Goal: Task Accomplishment & Management: Complete application form

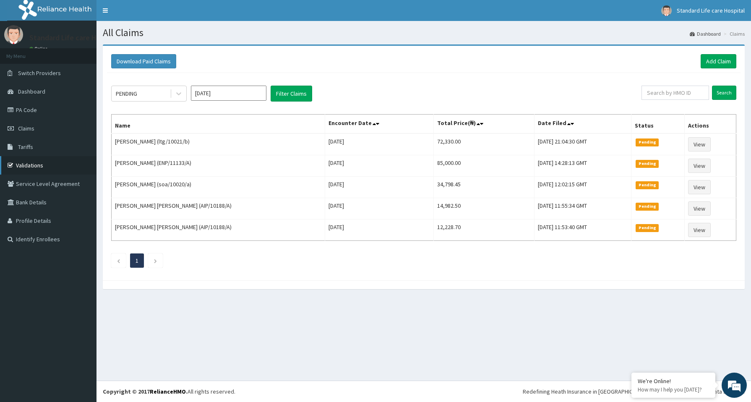
click at [32, 168] on link "Validations" at bounding box center [48, 165] width 97 height 18
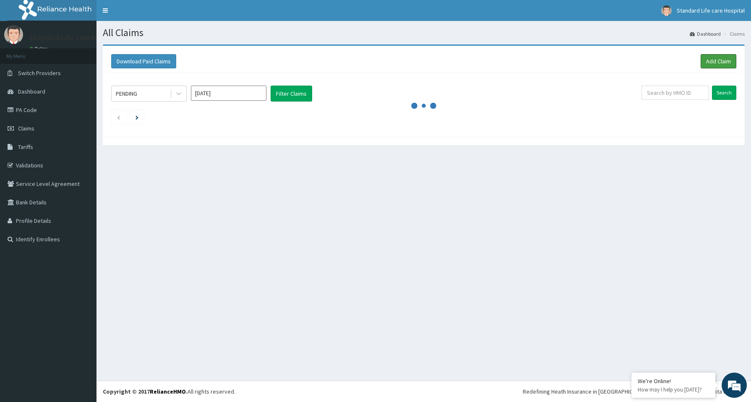
click at [715, 62] on link "Add Claim" at bounding box center [719, 61] width 36 height 14
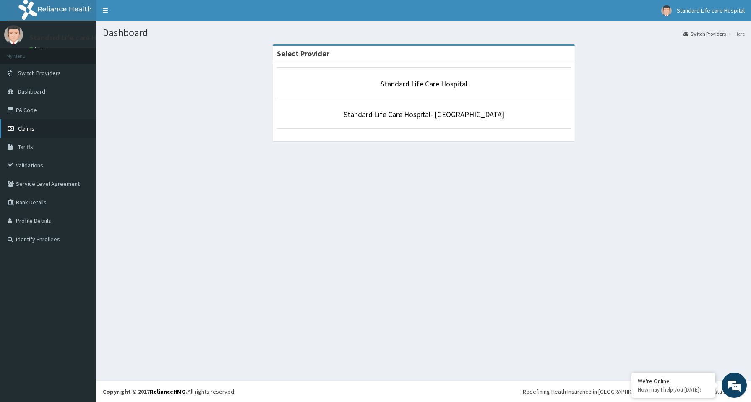
click at [31, 128] on span "Claims" at bounding box center [26, 129] width 16 height 8
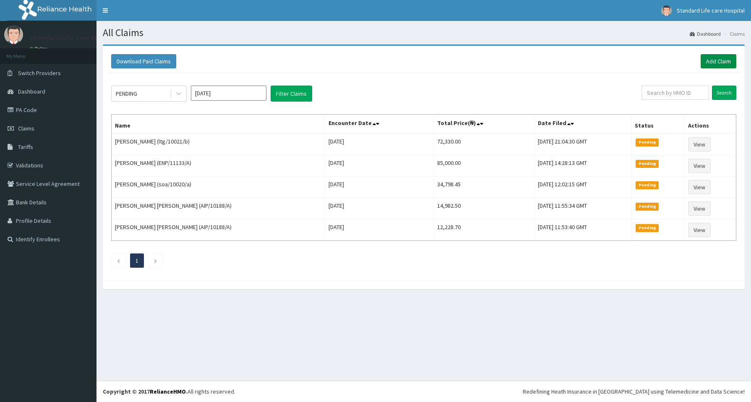
click at [714, 61] on link "Add Claim" at bounding box center [719, 61] width 36 height 14
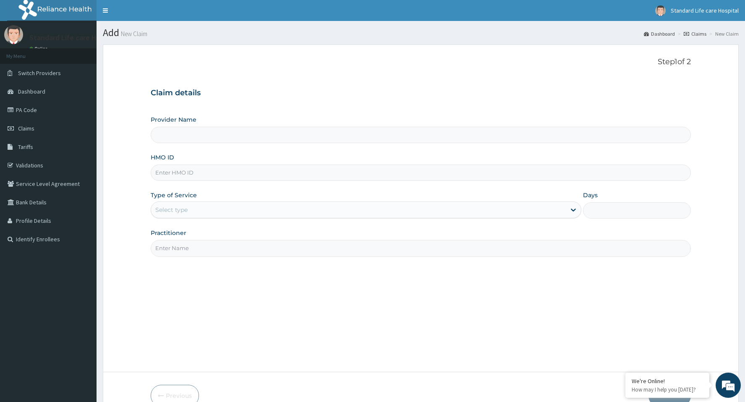
type input "Standard Life Care Hospital"
click at [186, 173] on input "HMO ID" at bounding box center [421, 173] width 540 height 16
type input "b"
type input "TJQ/10007/A"
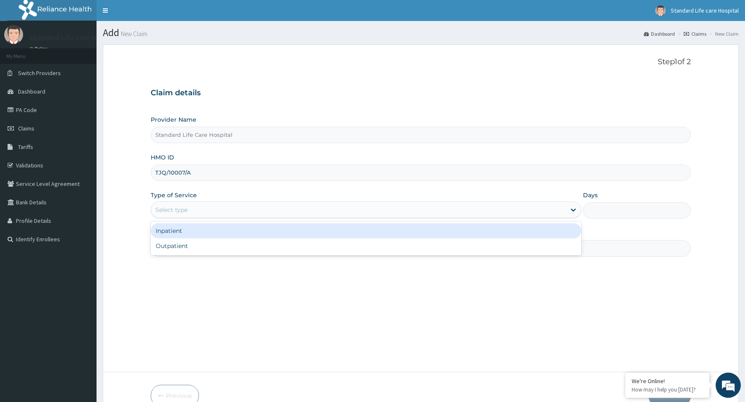
click at [185, 216] on div "Select type" at bounding box center [358, 209] width 415 height 13
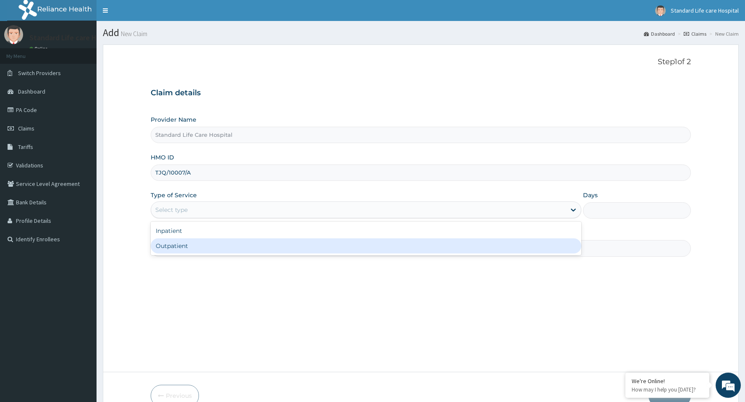
click at [173, 248] on div "Outpatient" at bounding box center [366, 245] width 431 height 15
type input "1"
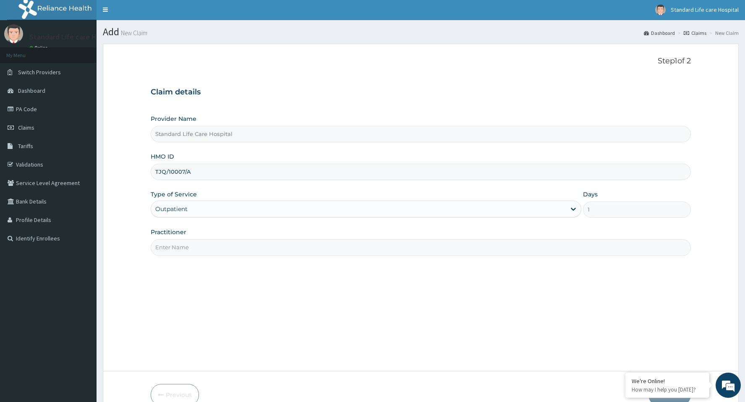
scroll to position [45, 0]
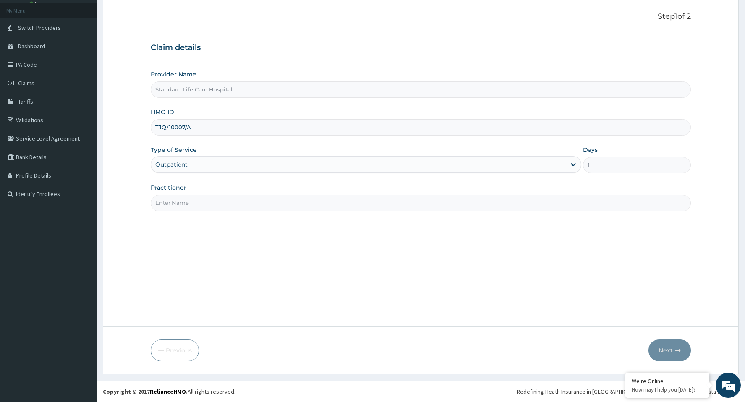
click at [186, 205] on input "Practitioner" at bounding box center [421, 203] width 540 height 16
type input "OLUWATOSIN"
click at [666, 348] on button "Next" at bounding box center [670, 351] width 42 height 22
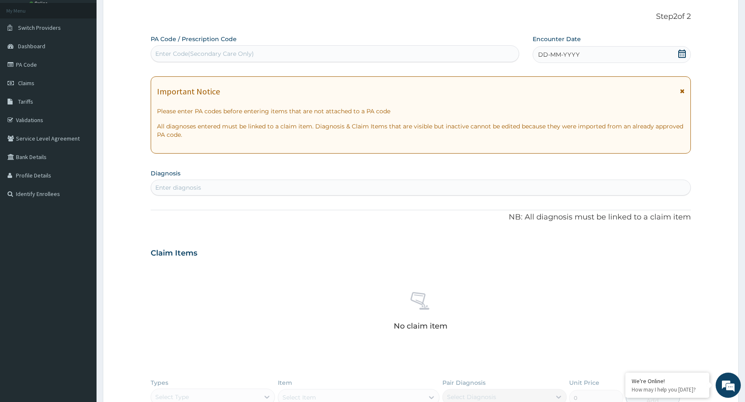
click at [681, 57] on icon at bounding box center [682, 54] width 8 height 8
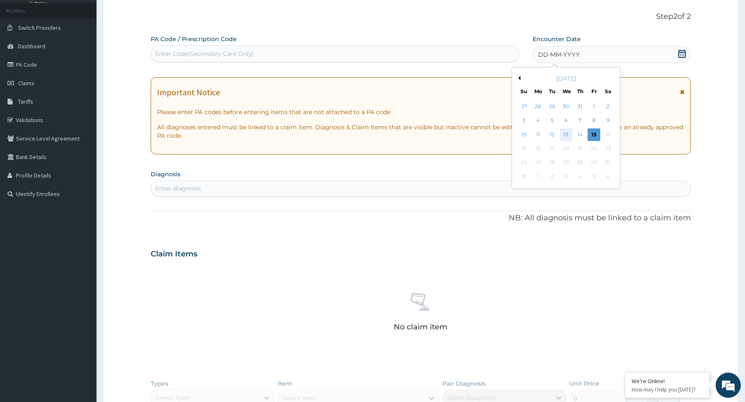
click at [565, 136] on div "13" at bounding box center [566, 134] width 13 height 13
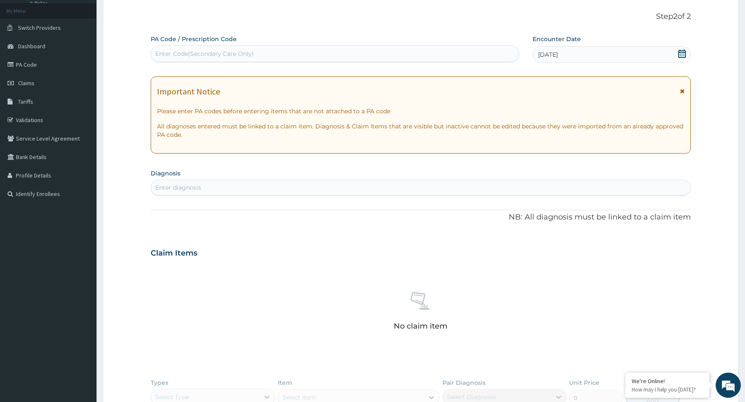
click at [318, 190] on div "Enter diagnosis" at bounding box center [420, 187] width 539 height 13
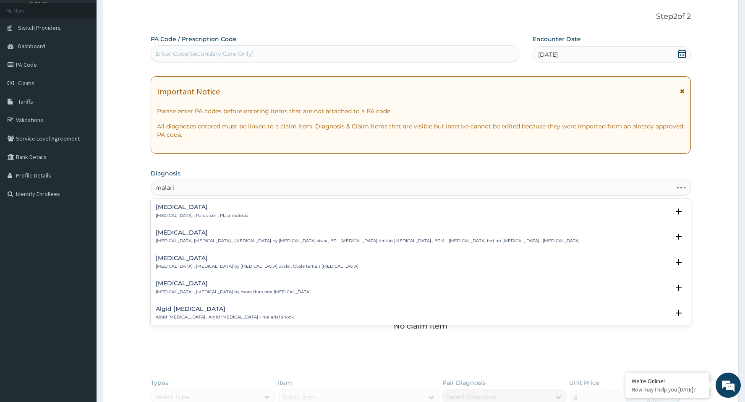
type input "malaria"
click at [165, 207] on h4 "[MEDICAL_DATA]" at bounding box center [202, 207] width 92 height 6
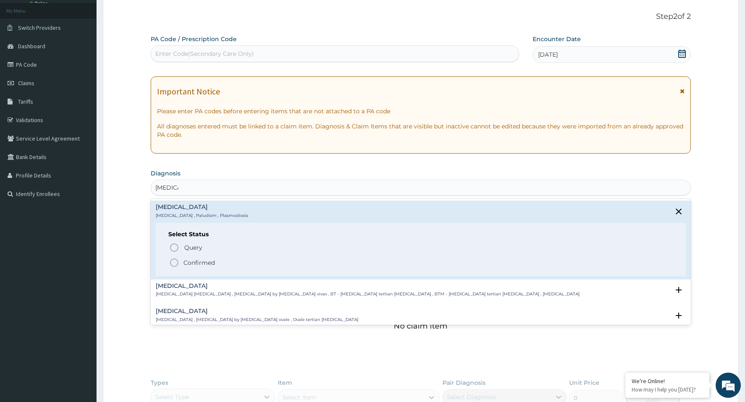
click at [175, 262] on icon "status option filled" at bounding box center [174, 263] width 10 height 10
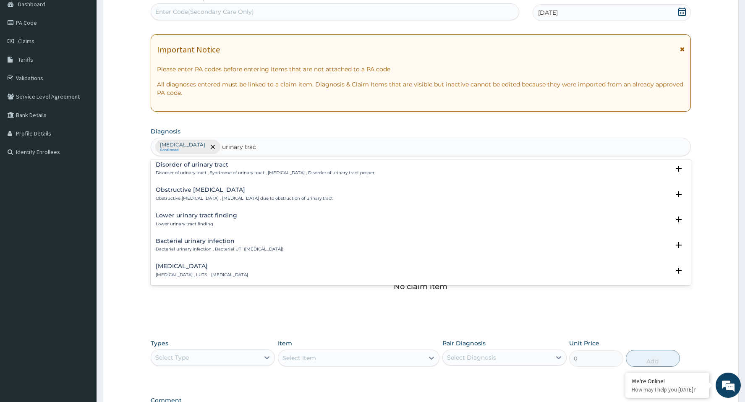
scroll to position [182, 0]
type input "urinary trac"
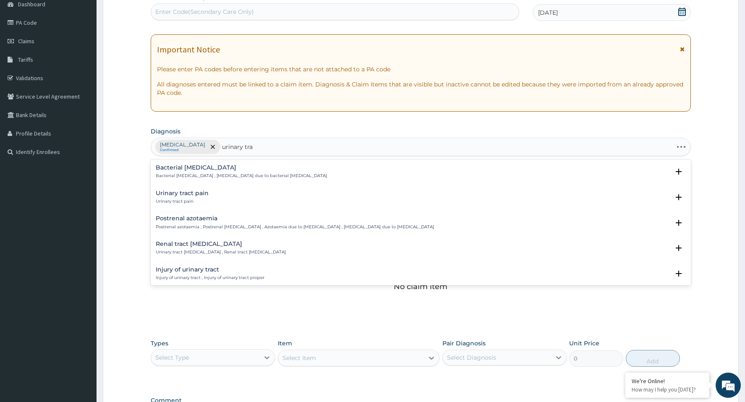
type input "urinary trac"
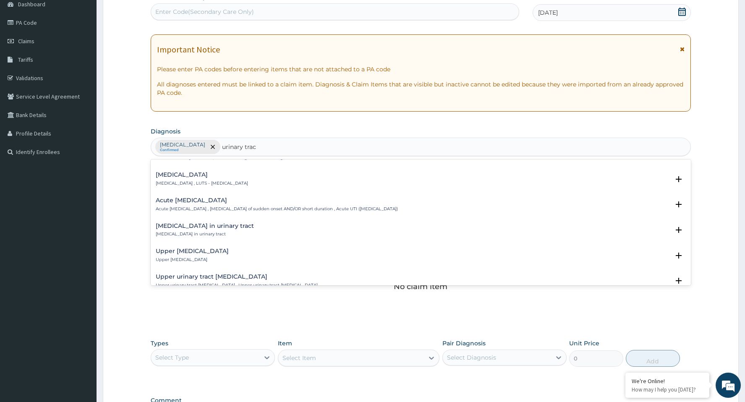
scroll to position [280, 0]
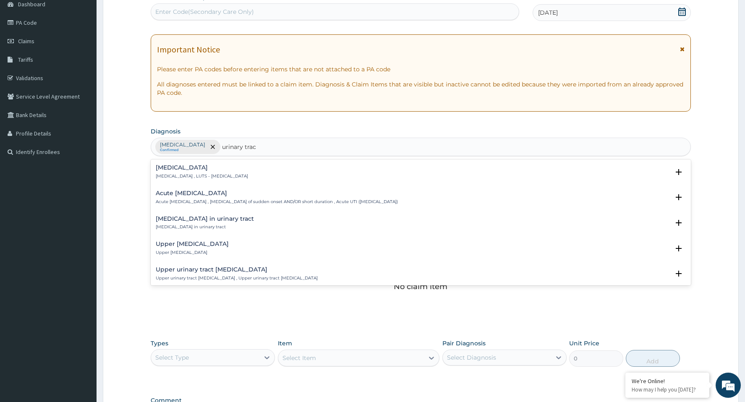
click at [203, 195] on h4 "Acute urinary tract infection" at bounding box center [277, 193] width 242 height 6
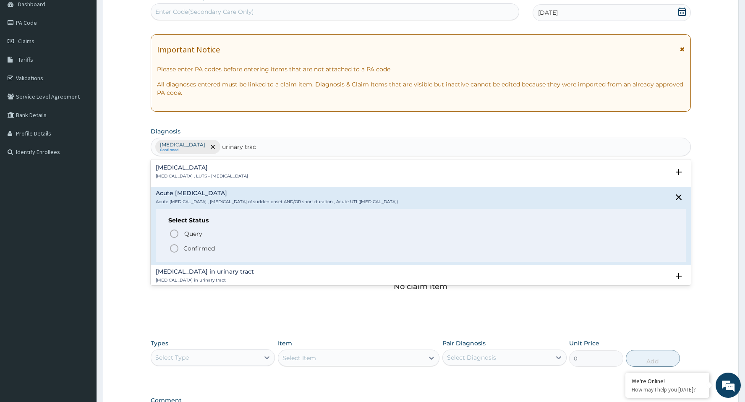
click at [172, 248] on icon "status option filled" at bounding box center [174, 248] width 10 height 10
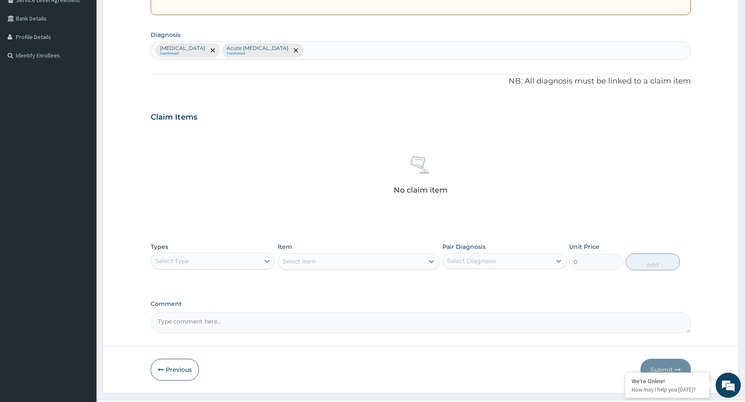
scroll to position [203, 0]
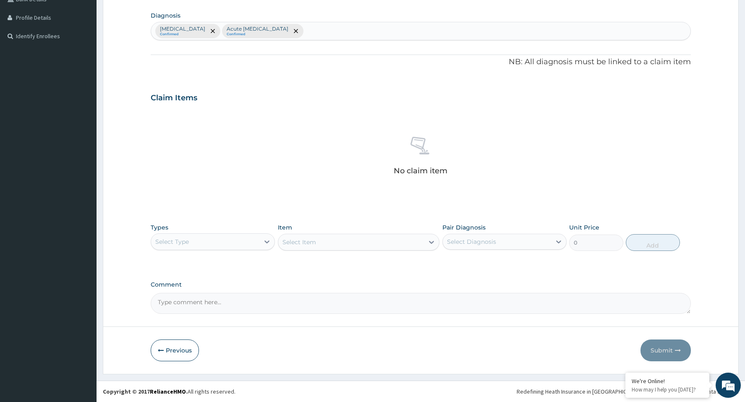
click at [212, 242] on div "Select Type" at bounding box center [205, 241] width 108 height 13
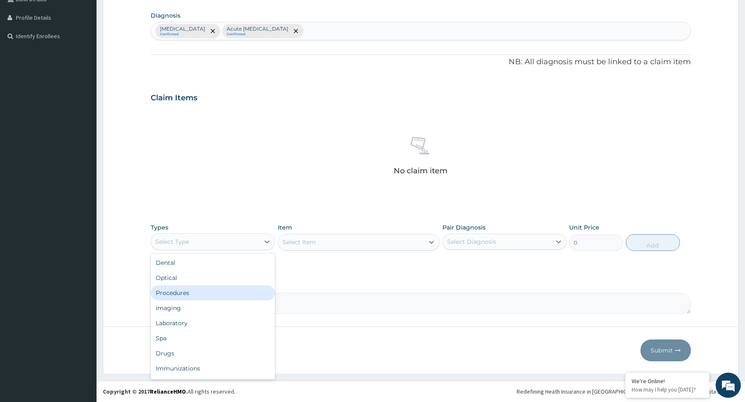
click at [180, 291] on div "Procedures" at bounding box center [213, 292] width 124 height 15
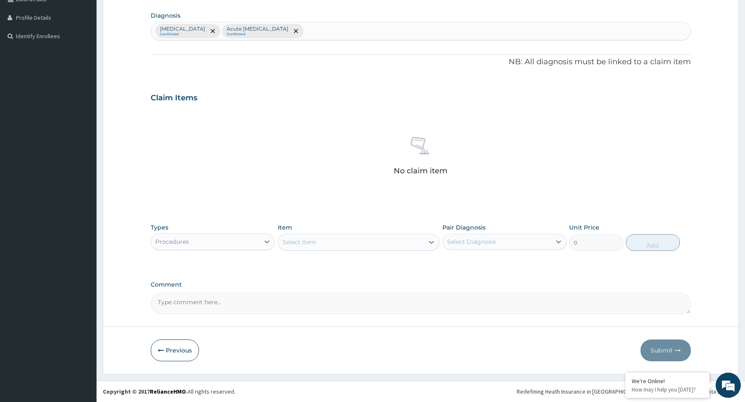
click at [354, 241] on div "Select Item" at bounding box center [351, 242] width 146 height 13
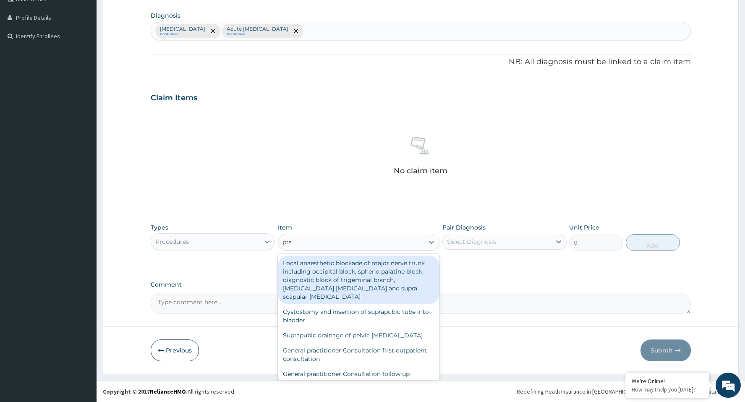
type input "prac"
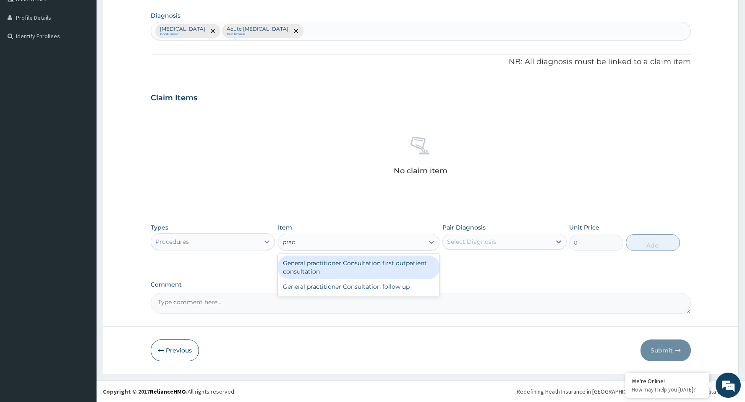
click at [426, 266] on div "General practitioner Consultation first outpatient consultation" at bounding box center [359, 268] width 162 height 24
type input "3000"
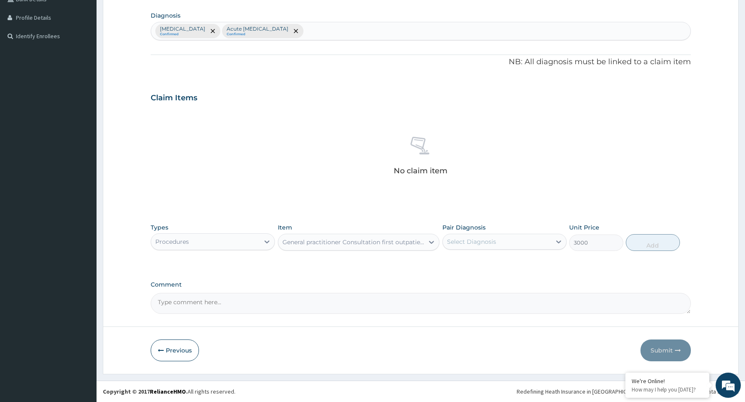
click at [479, 245] on div "Select Diagnosis" at bounding box center [471, 242] width 49 height 8
click at [475, 260] on label "[MEDICAL_DATA]" at bounding box center [482, 262] width 52 height 8
checkbox input "true"
click at [646, 245] on button "Add" at bounding box center [653, 242] width 54 height 17
type input "0"
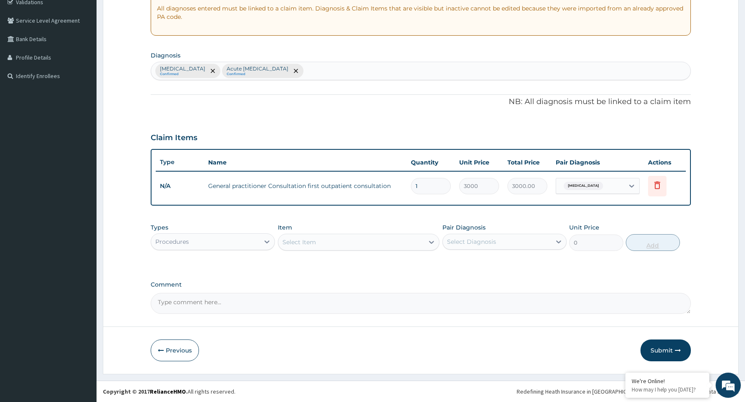
scroll to position [163, 0]
click at [225, 249] on div "Procedures" at bounding box center [213, 241] width 124 height 17
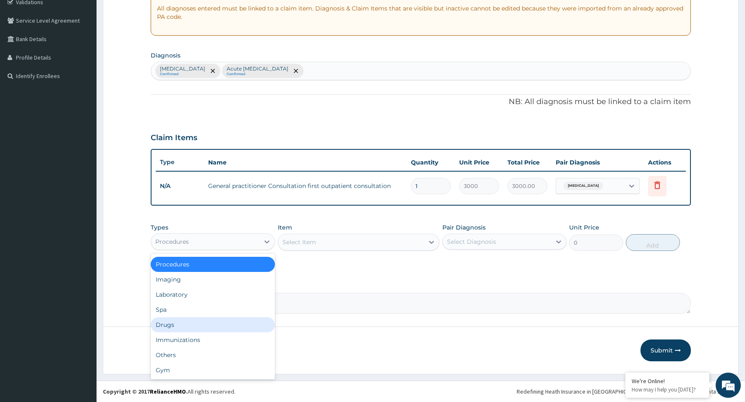
scroll to position [0, 0]
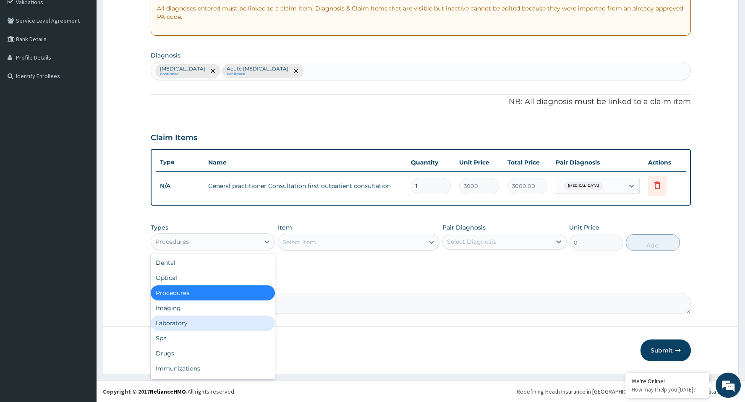
click at [194, 322] on div "Laboratory" at bounding box center [213, 323] width 124 height 15
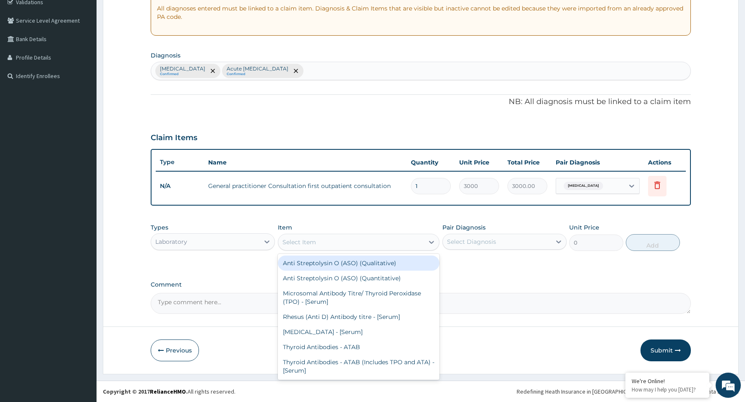
click at [356, 244] on div "Select Item" at bounding box center [351, 242] width 146 height 13
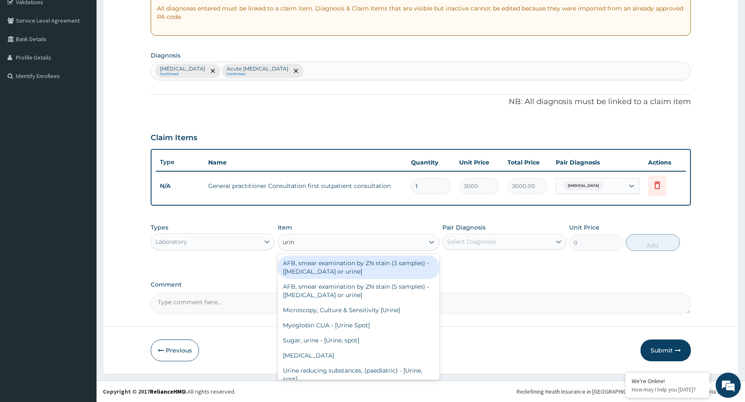
type input "urine"
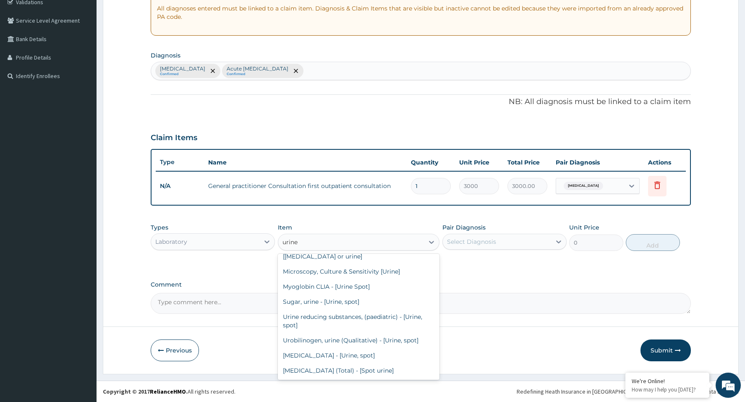
scroll to position [10, 0]
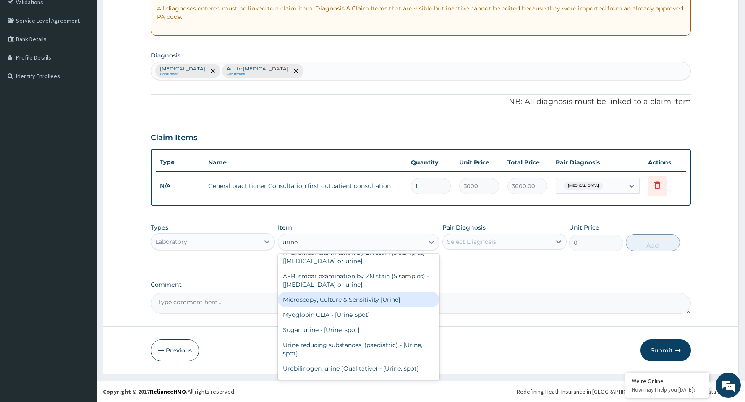
click at [397, 299] on div "Microscopy, Culture & Sensitivity [Urine]" at bounding box center [359, 299] width 162 height 15
type input "3500"
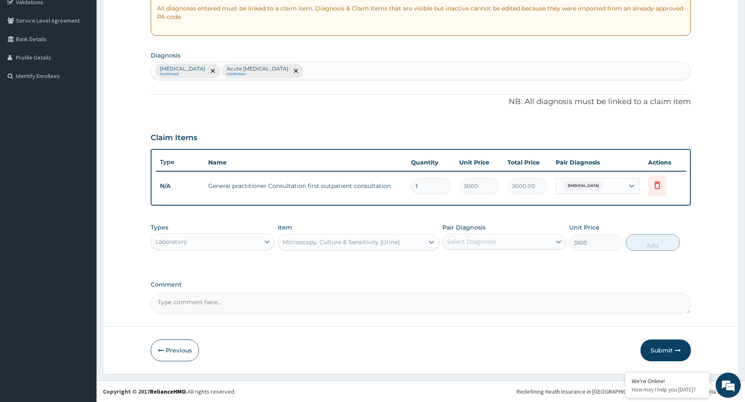
click at [492, 241] on div "Select Diagnosis" at bounding box center [471, 242] width 49 height 8
click at [476, 283] on label "Acute urinary tract infection" at bounding box center [491, 279] width 71 height 8
checkbox input "true"
click at [647, 243] on button "Add" at bounding box center [653, 242] width 54 height 17
type input "0"
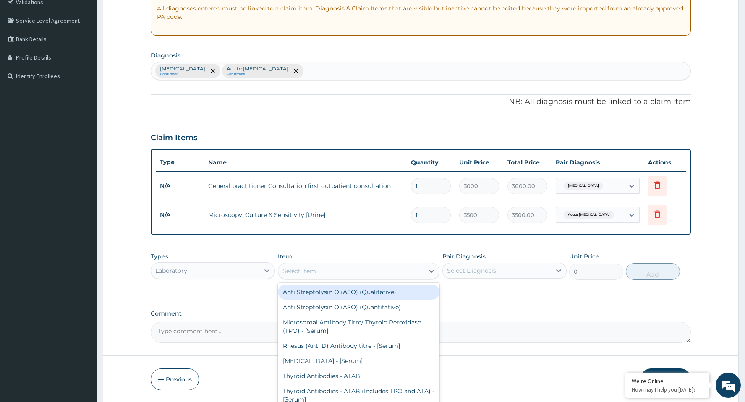
click at [340, 271] on div "Select Item" at bounding box center [351, 270] width 146 height 13
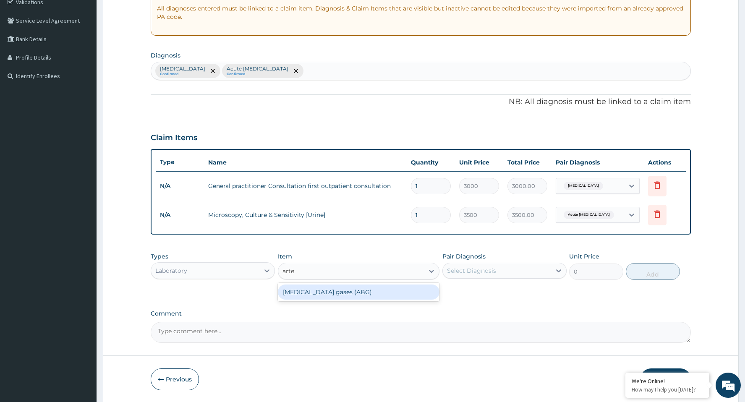
type input "arte"
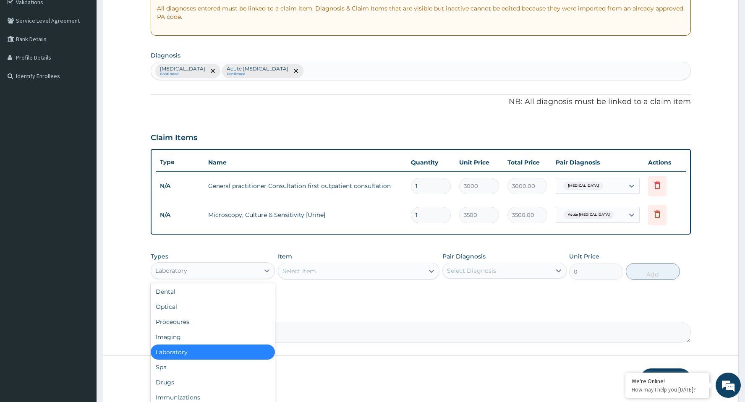
click at [201, 267] on div "Laboratory" at bounding box center [205, 270] width 108 height 13
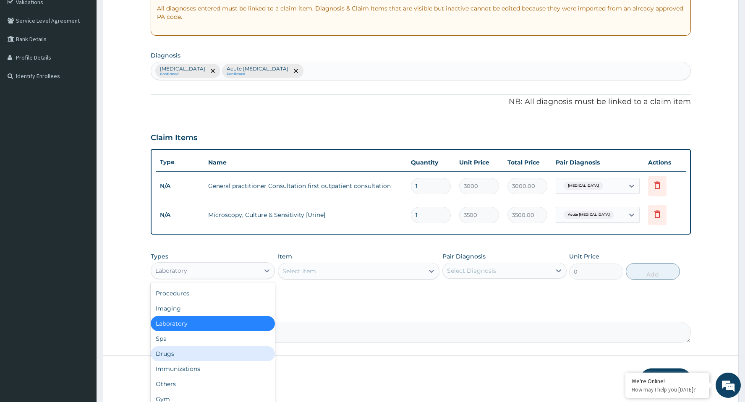
click at [184, 357] on div "Drugs" at bounding box center [213, 353] width 124 height 15
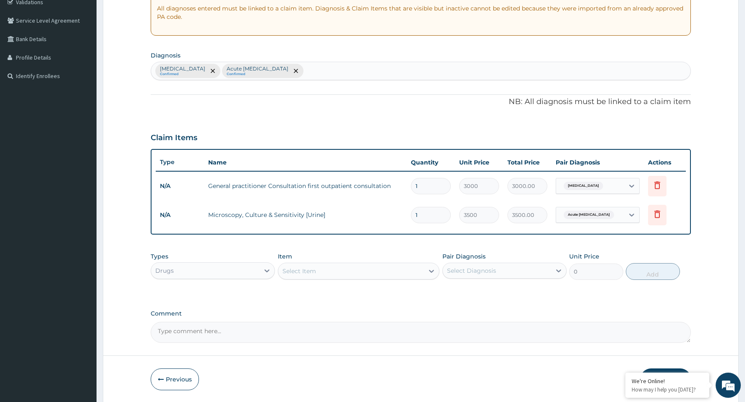
click at [381, 274] on div "Select Item" at bounding box center [351, 270] width 146 height 13
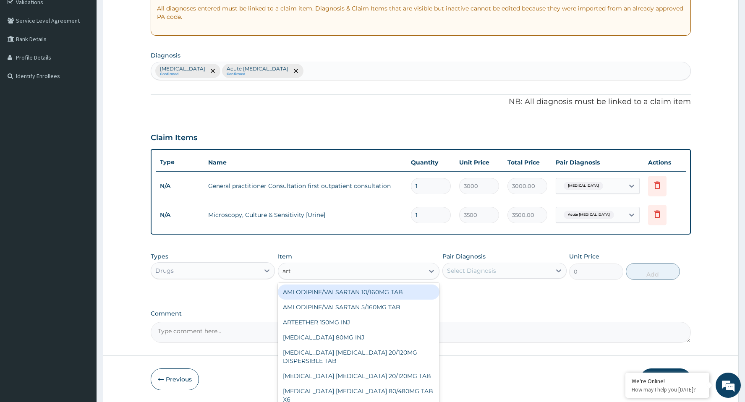
type input "arte"
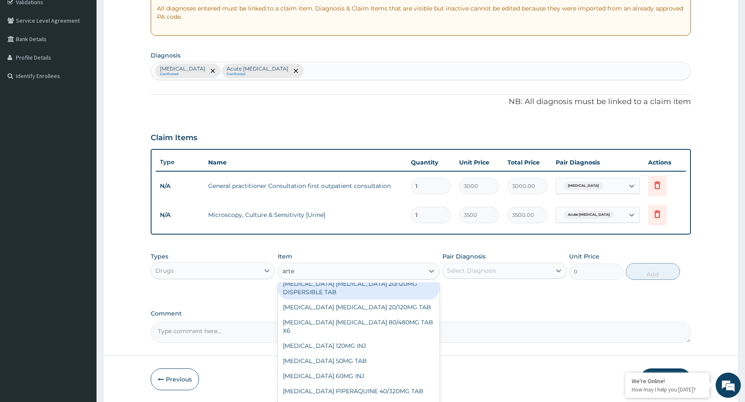
scroll to position [54, 0]
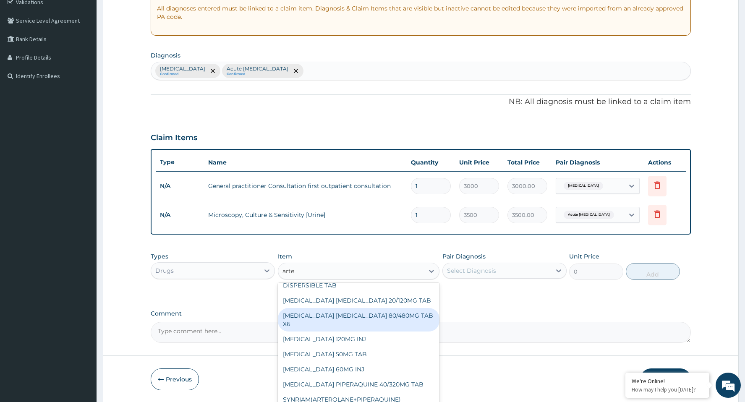
click at [354, 308] on div "[MEDICAL_DATA] [MEDICAL_DATA] 80/480MG TAB X6" at bounding box center [359, 320] width 162 height 24
type input "262.5"
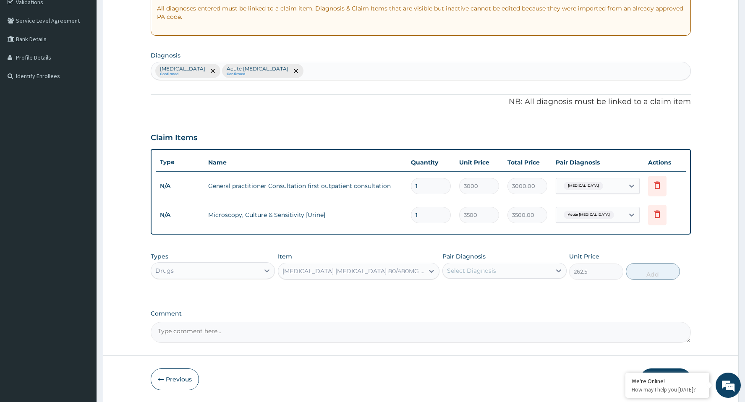
click at [473, 273] on div "Select Diagnosis" at bounding box center [471, 271] width 49 height 8
click at [470, 293] on label "[MEDICAL_DATA]" at bounding box center [482, 291] width 52 height 8
checkbox input "true"
click at [652, 273] on button "Add" at bounding box center [653, 271] width 54 height 17
type input "0"
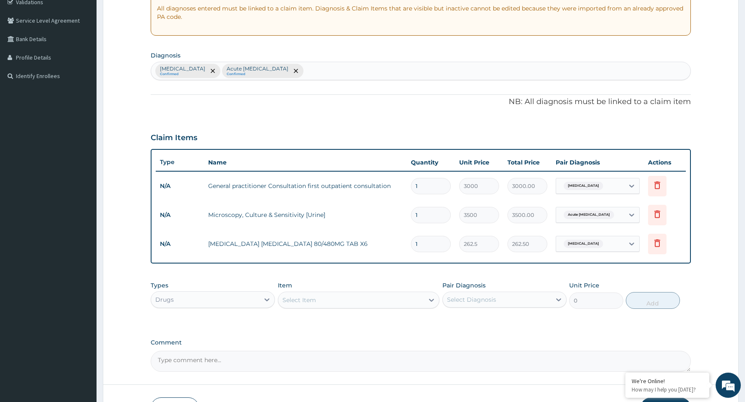
click at [342, 298] on div "Select Item" at bounding box center [351, 299] width 146 height 13
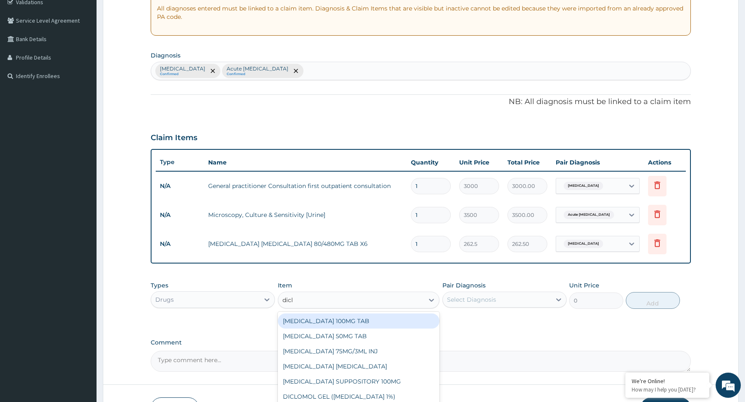
type input "diclo"
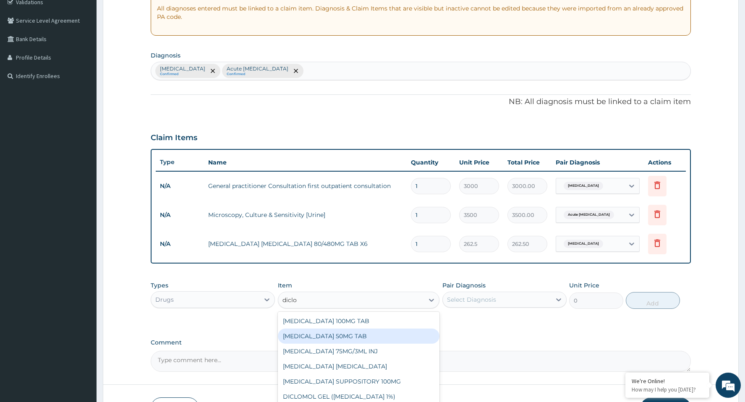
click at [361, 332] on div "[MEDICAL_DATA] 50MG TAB" at bounding box center [359, 336] width 162 height 15
type input "52.5"
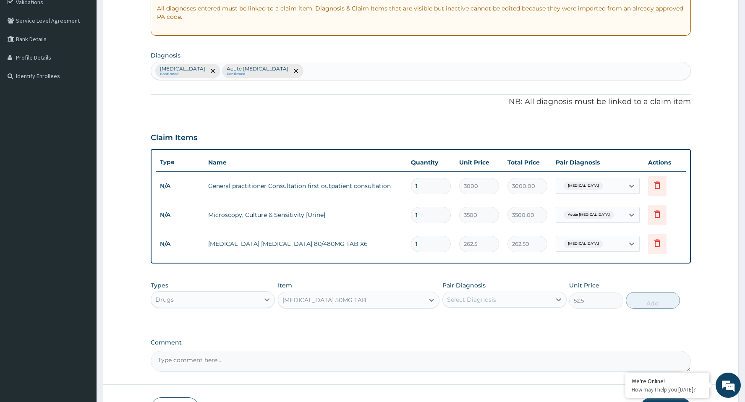
click at [498, 298] on div "Select Diagnosis" at bounding box center [497, 299] width 108 height 13
click at [479, 324] on div "[MEDICAL_DATA]" at bounding box center [504, 321] width 124 height 17
checkbox input "true"
click at [648, 304] on button "Add" at bounding box center [653, 300] width 54 height 17
type input "0"
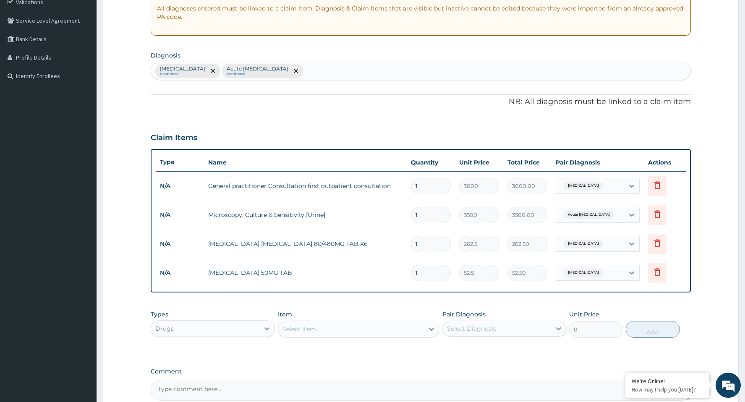
click at [362, 332] on div "Select Item" at bounding box center [351, 328] width 146 height 13
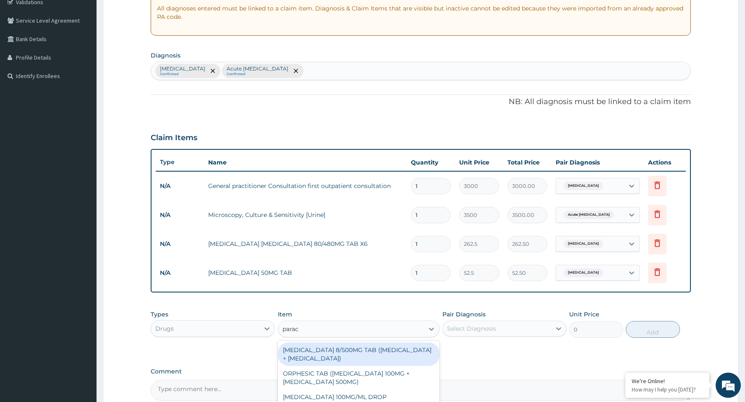
type input "parace"
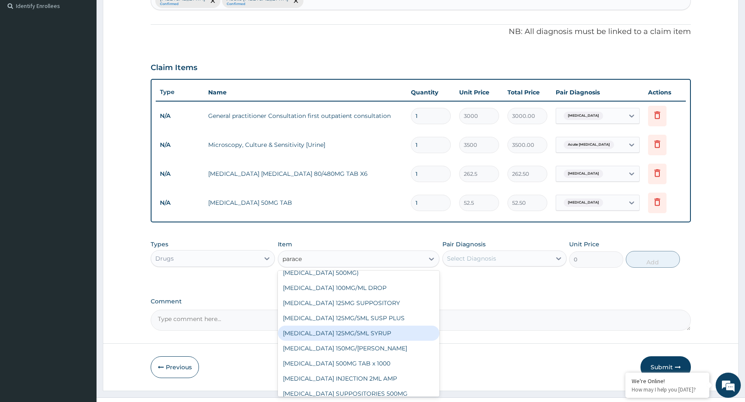
scroll to position [45, 0]
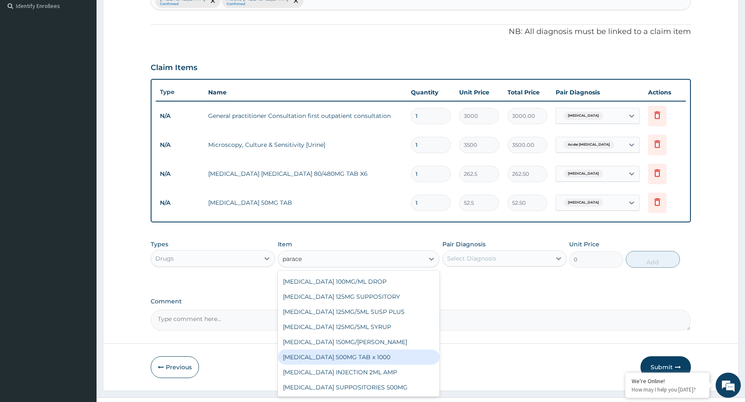
click at [367, 355] on div "[MEDICAL_DATA] 500MG TAB x 1000" at bounding box center [359, 357] width 162 height 15
type input "11.025"
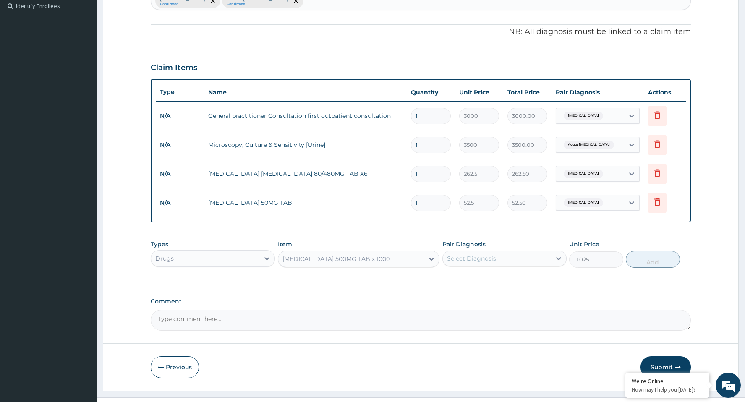
click at [495, 257] on div "Select Diagnosis" at bounding box center [471, 258] width 49 height 8
click at [485, 279] on div "[MEDICAL_DATA]" at bounding box center [504, 280] width 124 height 17
checkbox input "true"
click at [650, 258] on button "Add" at bounding box center [653, 259] width 54 height 17
type input "0"
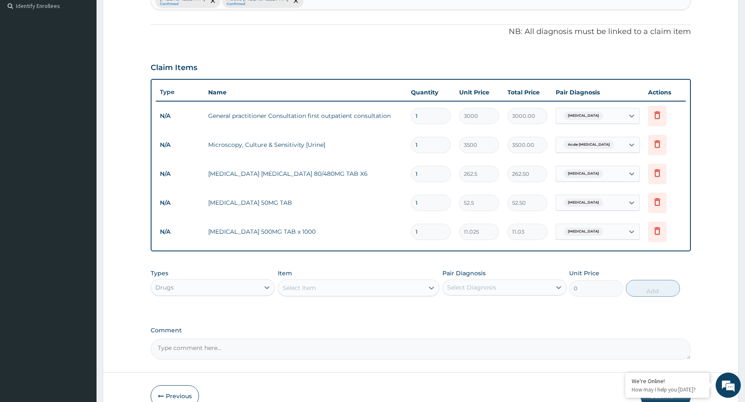
click at [327, 285] on div "Select Item" at bounding box center [351, 287] width 146 height 13
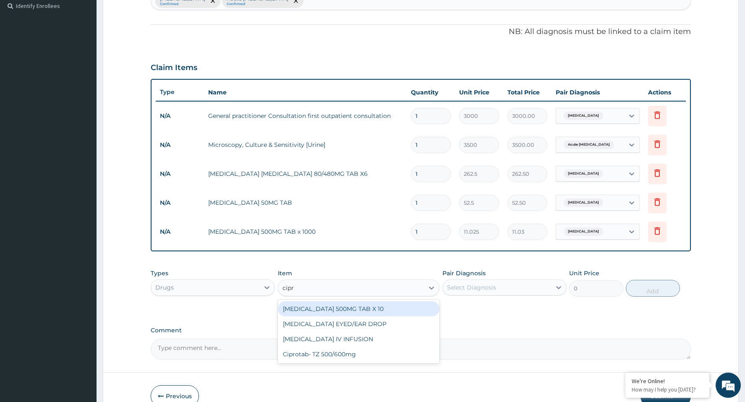
type input "cipro"
click at [329, 310] on div "[MEDICAL_DATA] 500MG TAB X 10" at bounding box center [359, 308] width 162 height 15
type input "63"
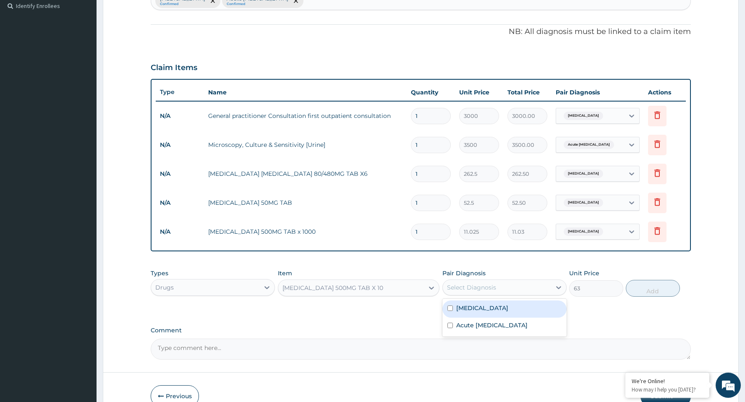
click at [494, 288] on div "Select Diagnosis" at bounding box center [471, 287] width 49 height 8
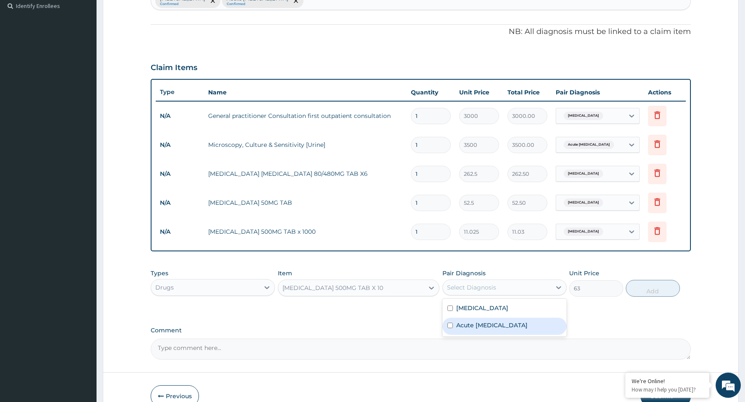
click at [479, 326] on label "Acute urinary tract infection" at bounding box center [491, 325] width 71 height 8
checkbox input "true"
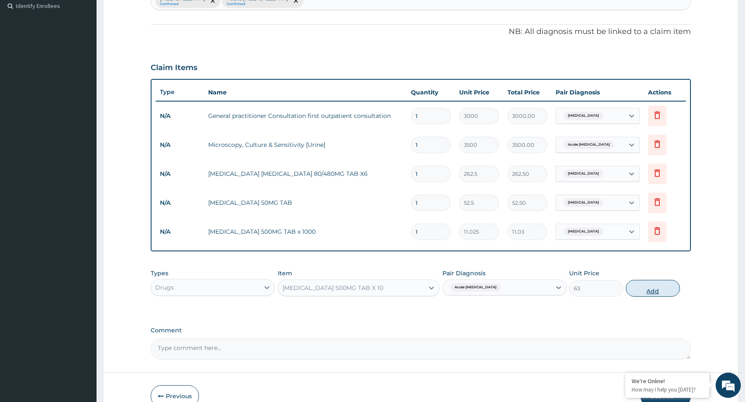
click at [657, 283] on button "Add" at bounding box center [653, 288] width 54 height 17
type input "0"
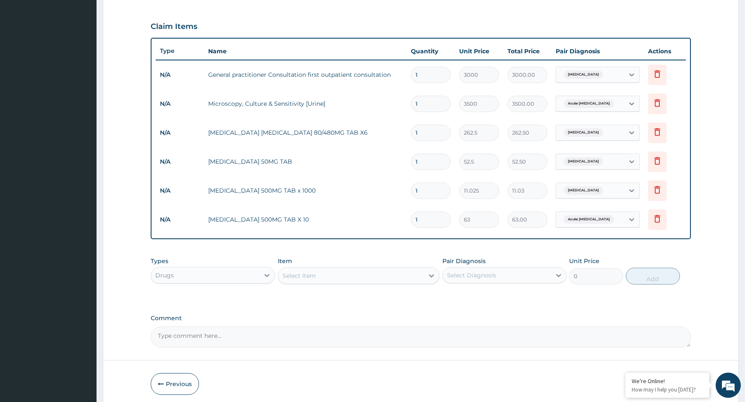
scroll to position [289, 0]
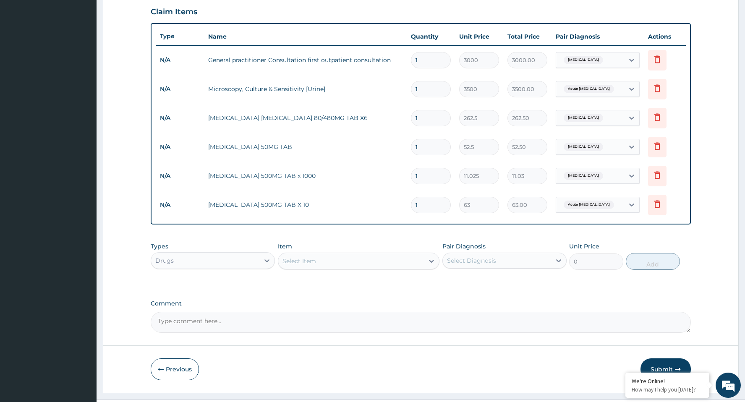
click at [427, 204] on input "1" at bounding box center [431, 205] width 40 height 16
type input "14"
type input "882.00"
type input "14"
click at [421, 175] on input "1" at bounding box center [431, 176] width 40 height 16
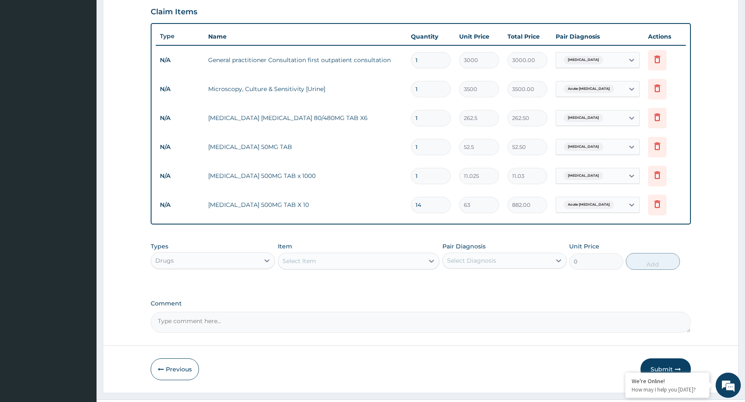
type input "18"
type input "198.45"
type input "18"
click at [424, 146] on input "1" at bounding box center [431, 147] width 40 height 16
type input "10"
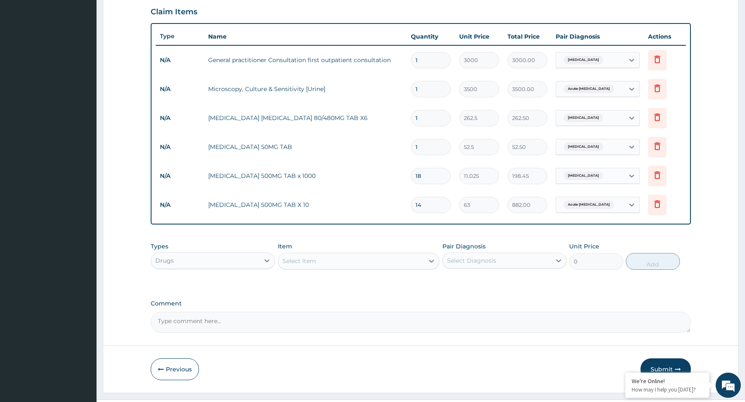
type input "525.00"
type input "10"
drag, startPoint x: 421, startPoint y: 119, endPoint x: 394, endPoint y: 125, distance: 27.9
click at [394, 125] on tr "N/A ARTEMETHER LUMEFANTRINE 80/480MG TAB X6 1 262.5 262.50 Malaria Delete" at bounding box center [421, 118] width 530 height 29
type input "6"
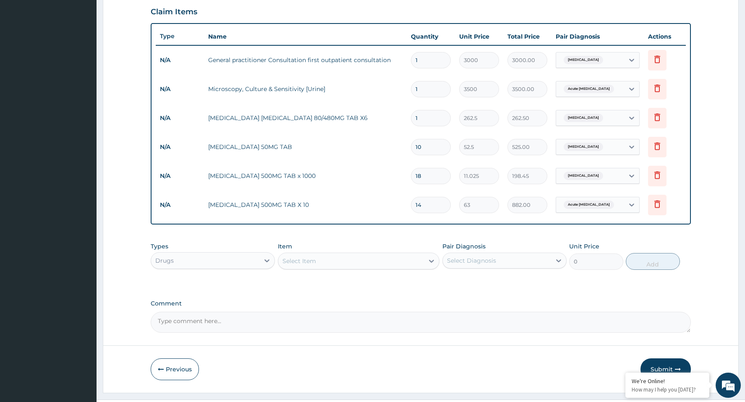
type input "1575.00"
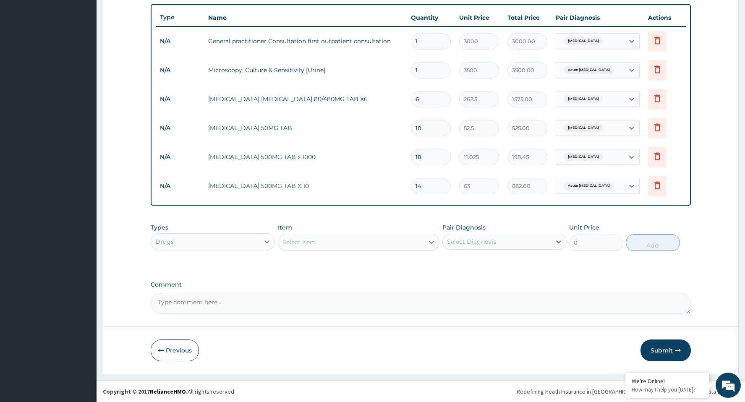
type input "6"
click at [662, 348] on button "Submit" at bounding box center [666, 351] width 50 height 22
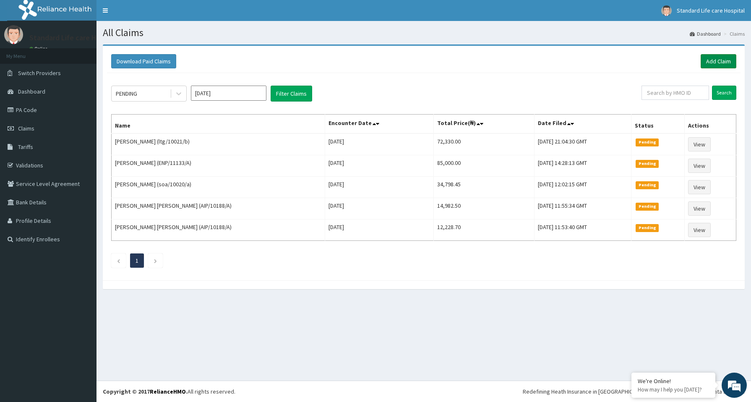
click at [721, 57] on link "Add Claim" at bounding box center [719, 61] width 36 height 14
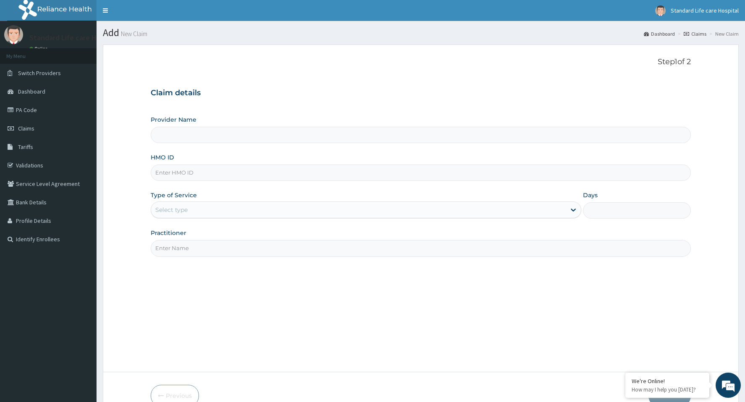
type input "Standard Life Care Hospital"
click at [181, 174] on input "HMO ID" at bounding box center [421, 173] width 540 height 16
type input "whg/10222/b"
click at [217, 207] on div "Select type" at bounding box center [358, 209] width 415 height 13
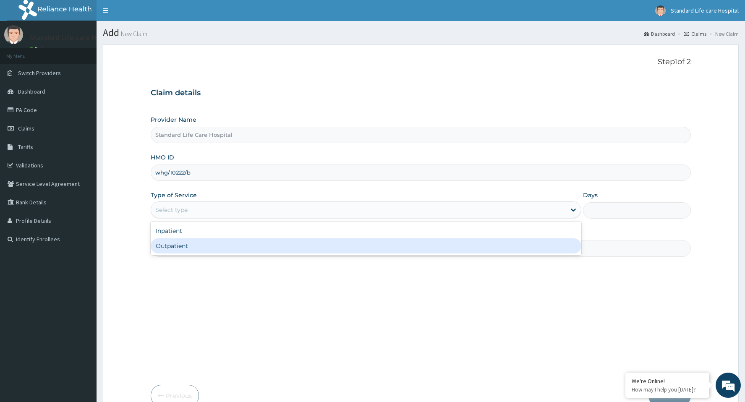
click at [178, 246] on div "Outpatient" at bounding box center [366, 245] width 431 height 15
type input "1"
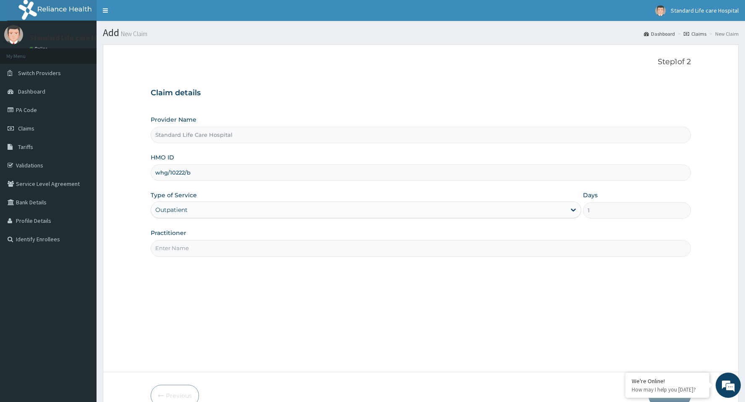
drag, startPoint x: 207, startPoint y: 251, endPoint x: 210, endPoint y: 257, distance: 6.8
click at [207, 251] on input "Practitioner" at bounding box center [421, 248] width 540 height 16
type input "OLUWATOSIN"
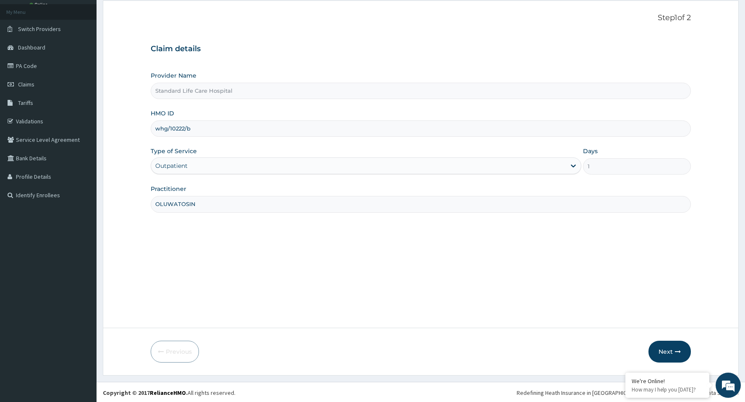
scroll to position [45, 0]
click at [665, 347] on button "Next" at bounding box center [670, 351] width 42 height 22
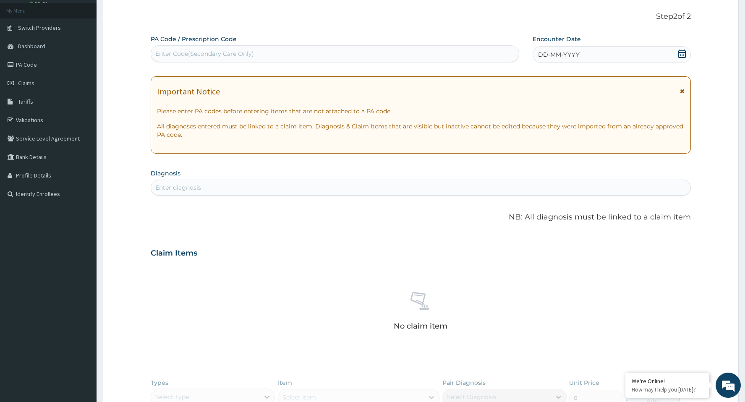
click at [683, 51] on icon at bounding box center [682, 54] width 8 height 8
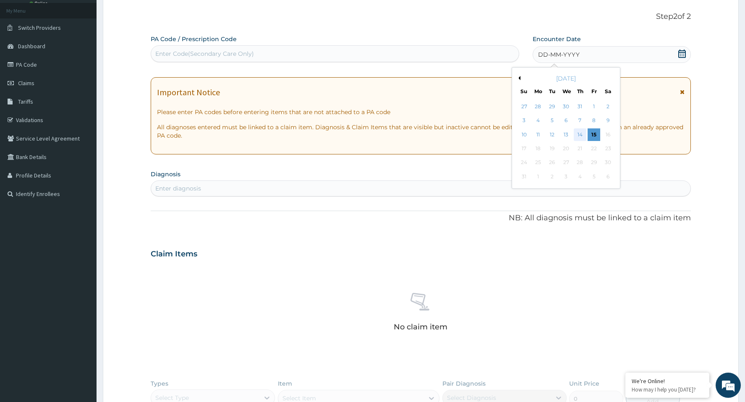
click at [580, 131] on div "14" at bounding box center [580, 134] width 13 height 13
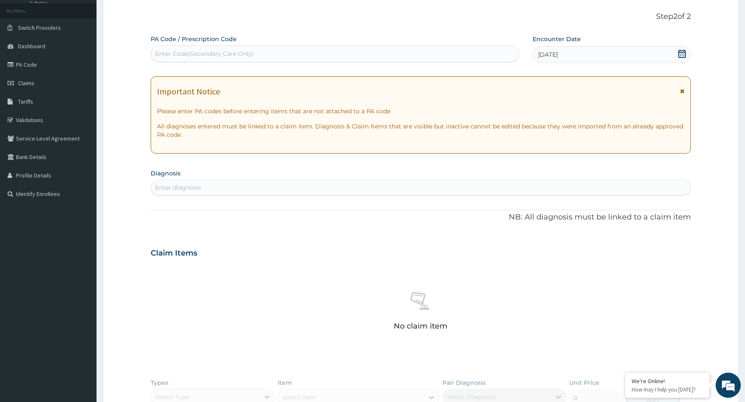
click at [355, 188] on div "Enter diagnosis" at bounding box center [420, 187] width 539 height 13
type input "[MEDICAL_DATA]"
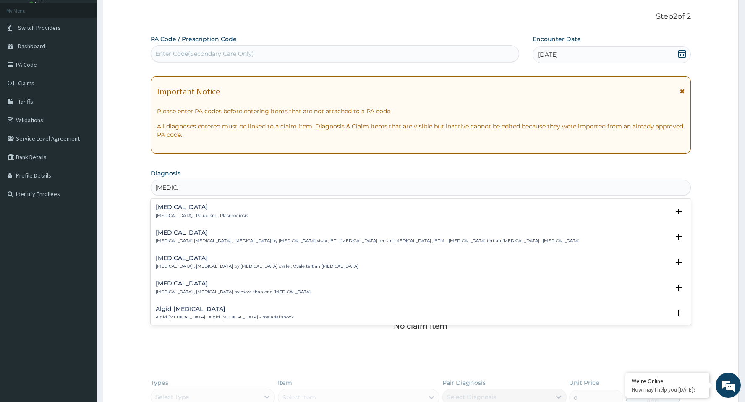
click at [180, 214] on p "[MEDICAL_DATA] , Paludism , Plasmodiosis" at bounding box center [202, 216] width 92 height 6
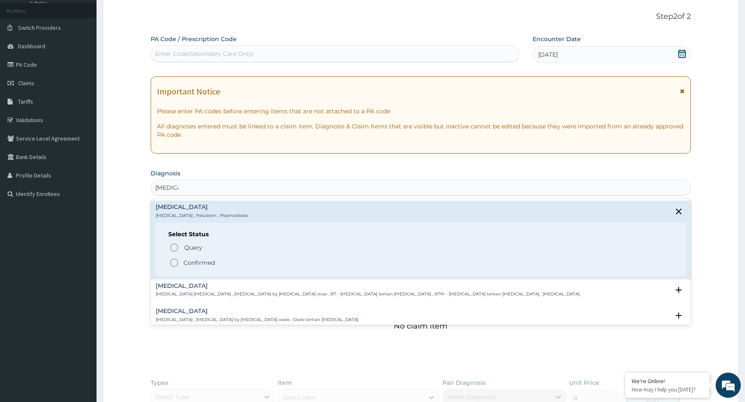
click at [174, 264] on icon "status option filled" at bounding box center [174, 263] width 10 height 10
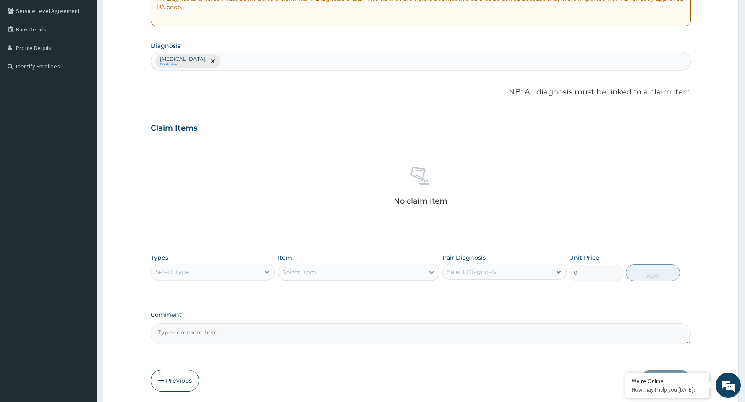
scroll to position [199, 0]
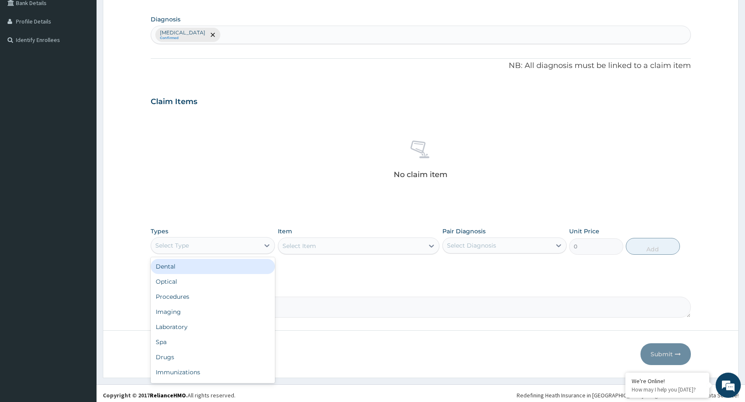
click at [207, 243] on div "Select Type" at bounding box center [205, 245] width 108 height 13
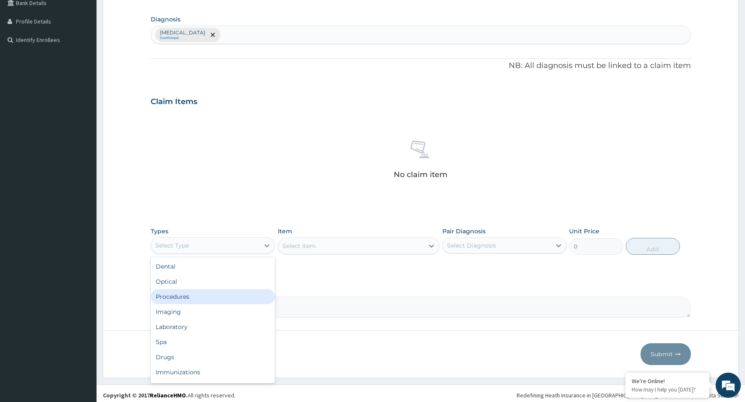
click at [193, 300] on div "Procedures" at bounding box center [213, 296] width 124 height 15
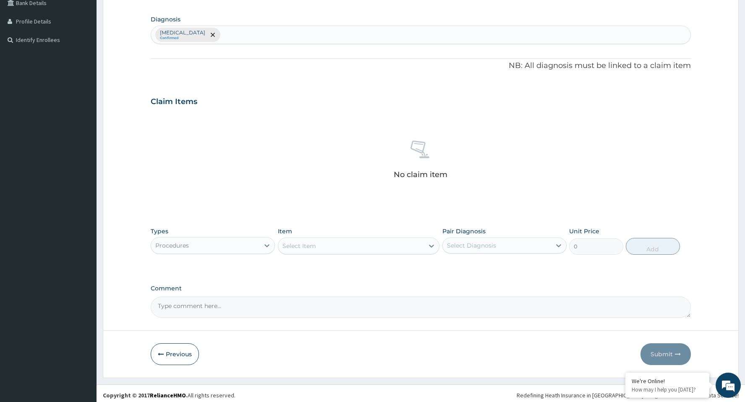
click at [348, 246] on div "Select Item" at bounding box center [351, 245] width 146 height 13
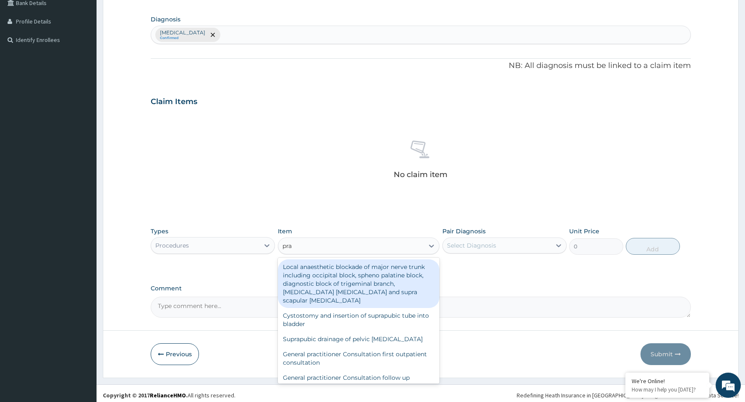
type input "prac"
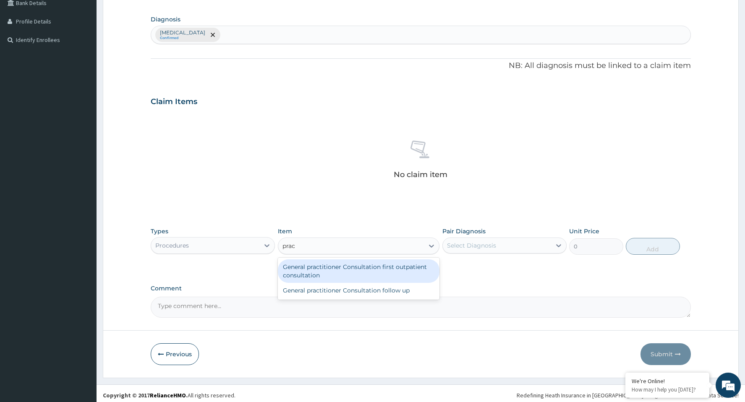
click at [347, 271] on div "General practitioner Consultation first outpatient consultation" at bounding box center [359, 271] width 162 height 24
type input "3000"
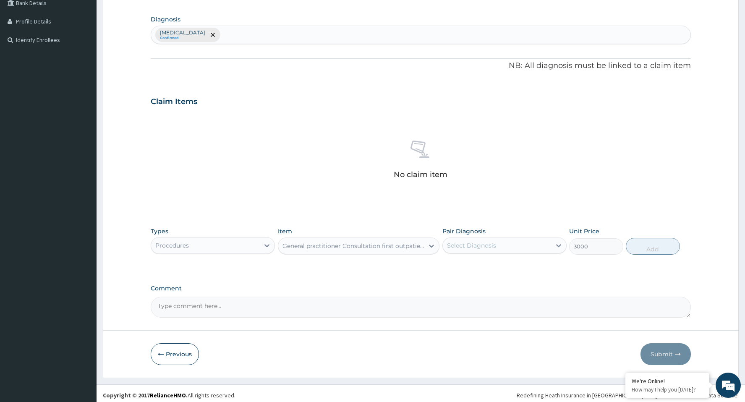
click at [483, 244] on div "Select Diagnosis" at bounding box center [471, 245] width 49 height 8
click at [479, 270] on div "[MEDICAL_DATA]" at bounding box center [504, 267] width 124 height 17
checkbox input "true"
click at [656, 249] on button "Add" at bounding box center [653, 246] width 54 height 17
type input "0"
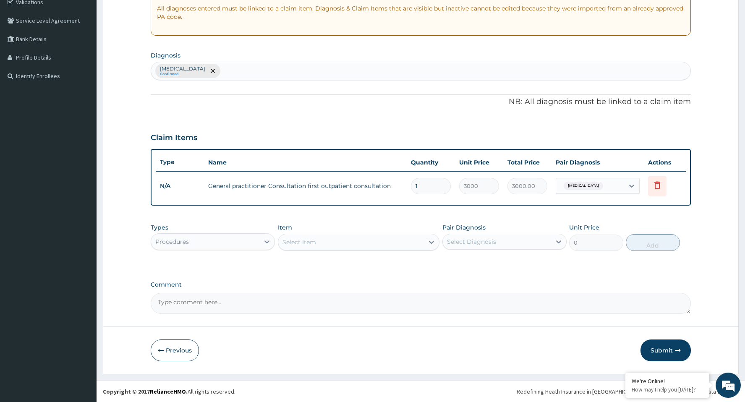
scroll to position [163, 0]
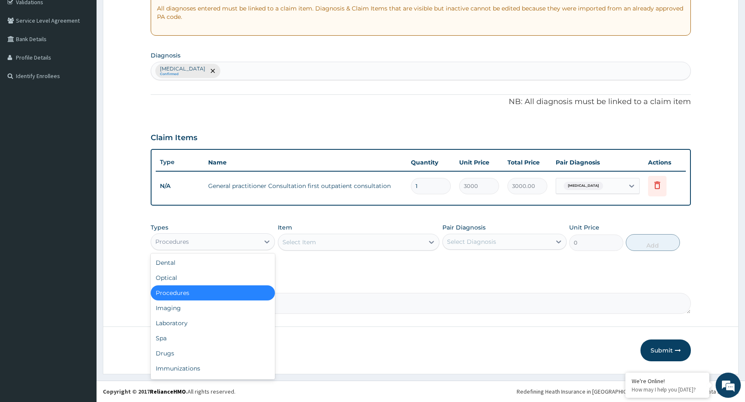
click at [242, 236] on div "Procedures" at bounding box center [205, 241] width 108 height 13
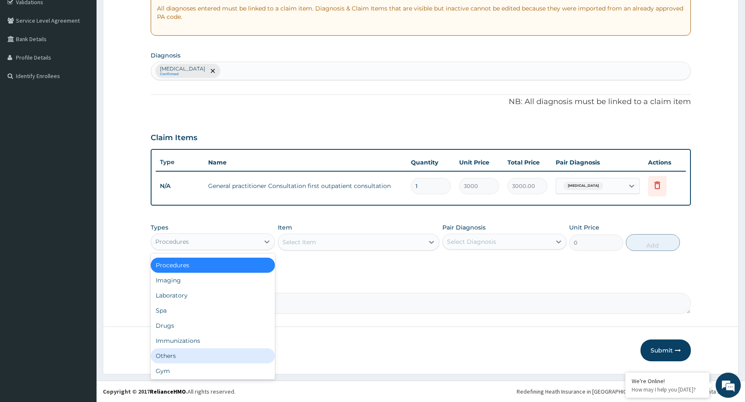
scroll to position [29, 0]
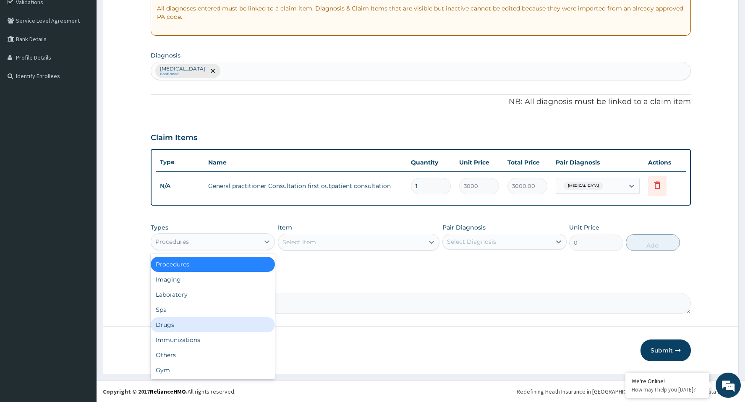
click at [187, 324] on div "Drugs" at bounding box center [213, 324] width 124 height 15
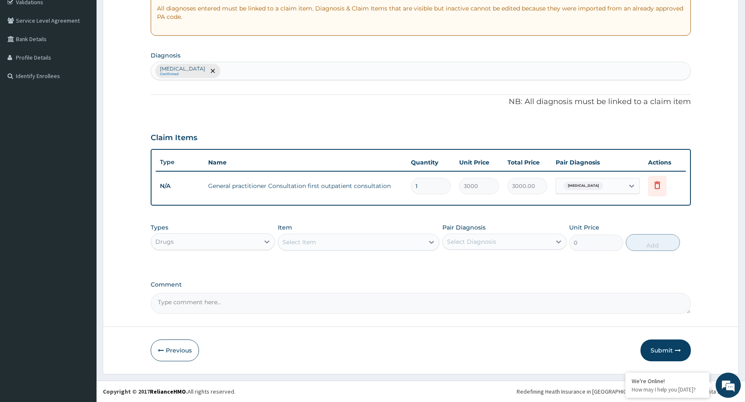
click at [367, 244] on div "Select Item" at bounding box center [351, 242] width 146 height 13
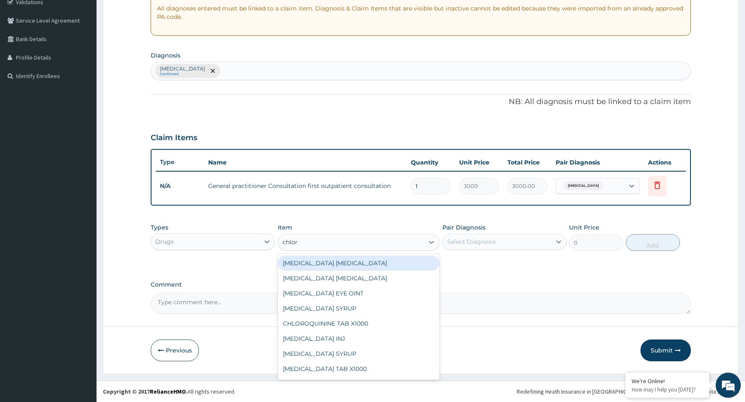
type input "chloro"
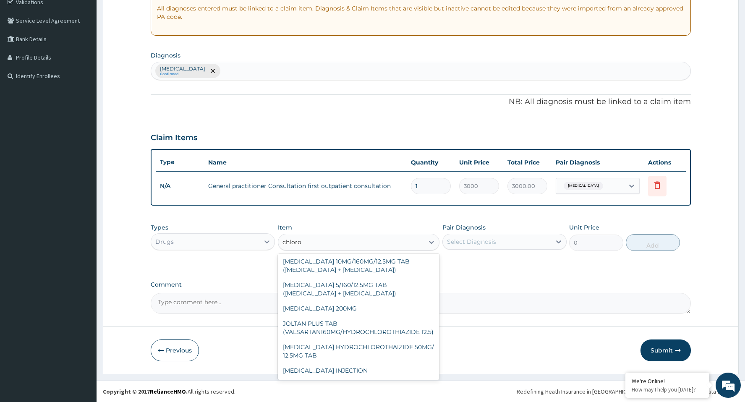
scroll to position [213, 0]
click at [344, 368] on div "[MEDICAL_DATA] INJECTION" at bounding box center [359, 370] width 162 height 15
type input "1000"
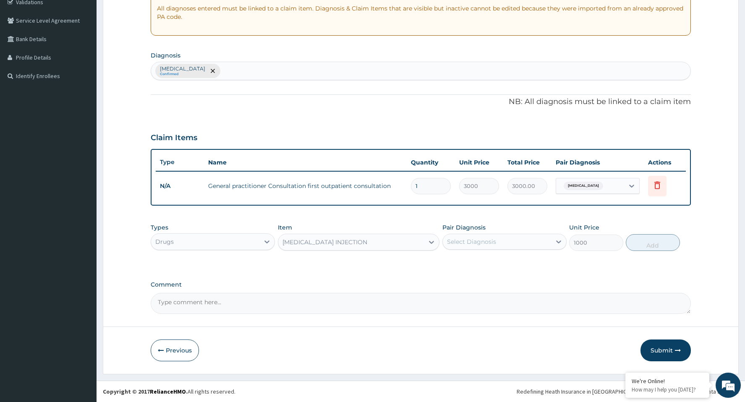
click at [505, 238] on div "Select Diagnosis" at bounding box center [497, 241] width 108 height 13
click at [490, 260] on div "[MEDICAL_DATA]" at bounding box center [504, 263] width 124 height 17
checkbox input "true"
click at [643, 243] on button "Add" at bounding box center [653, 242] width 54 height 17
type input "0"
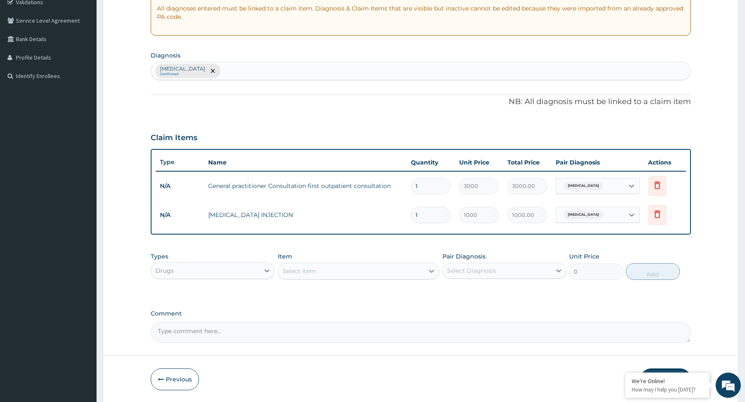
click at [310, 274] on div "Select Item" at bounding box center [300, 271] width 34 height 8
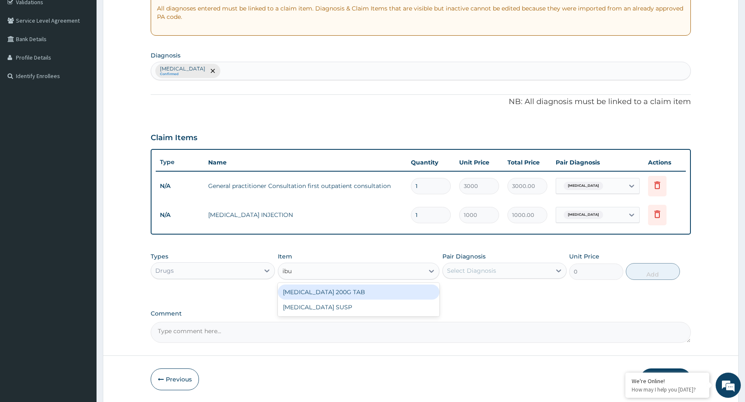
type input "ibup"
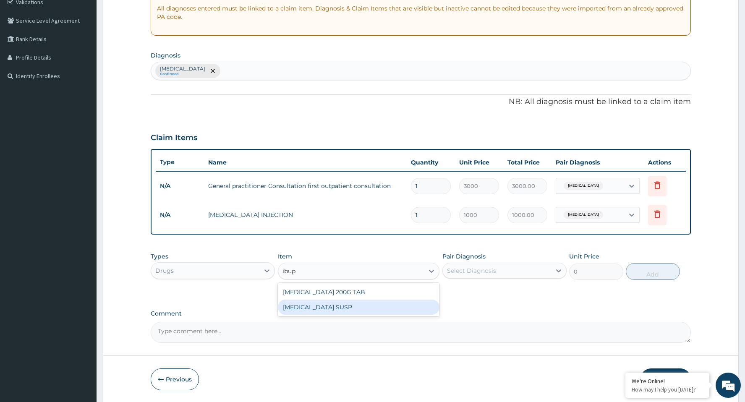
click at [359, 304] on div "[MEDICAL_DATA] SUSP" at bounding box center [359, 307] width 162 height 15
type input "525"
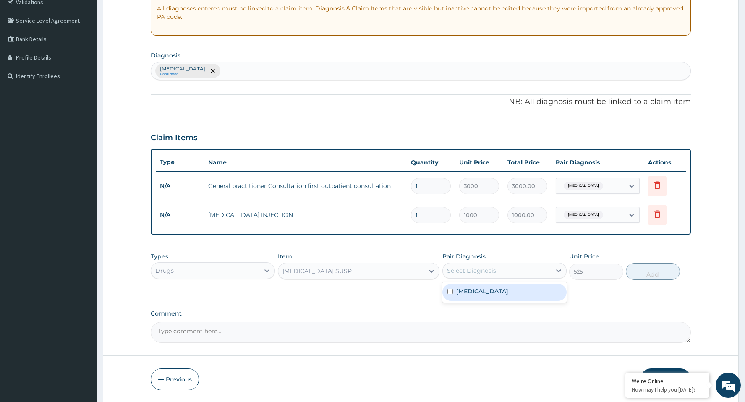
click at [479, 270] on div "Select Diagnosis" at bounding box center [471, 271] width 49 height 8
click at [472, 293] on label "[MEDICAL_DATA]" at bounding box center [482, 291] width 52 height 8
checkbox input "true"
click at [655, 273] on button "Add" at bounding box center [653, 271] width 54 height 17
type input "0"
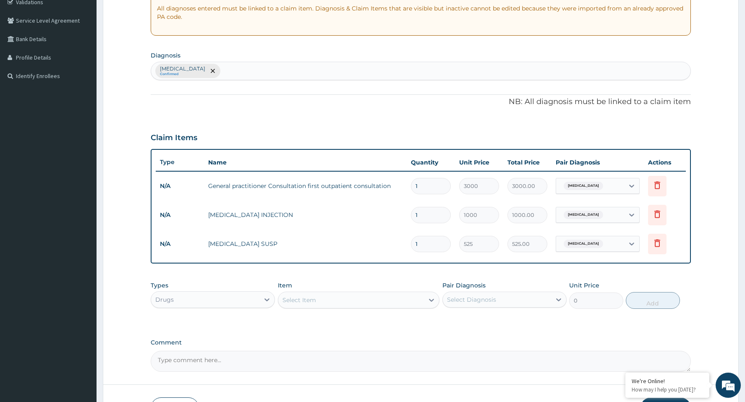
drag, startPoint x: 427, startPoint y: 213, endPoint x: 390, endPoint y: 223, distance: 38.3
click at [390, 223] on tr "N/A [MEDICAL_DATA] INJECTION 1 1000 1000.00 [MEDICAL_DATA] Delete" at bounding box center [421, 215] width 530 height 29
type input "4"
type input "4000.00"
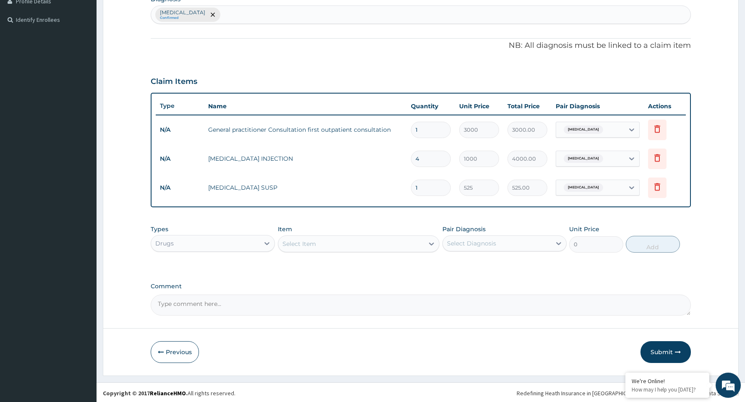
scroll to position [221, 0]
type input "4"
click at [663, 350] on button "Submit" at bounding box center [666, 351] width 50 height 22
